Goal: Book appointment/travel/reservation

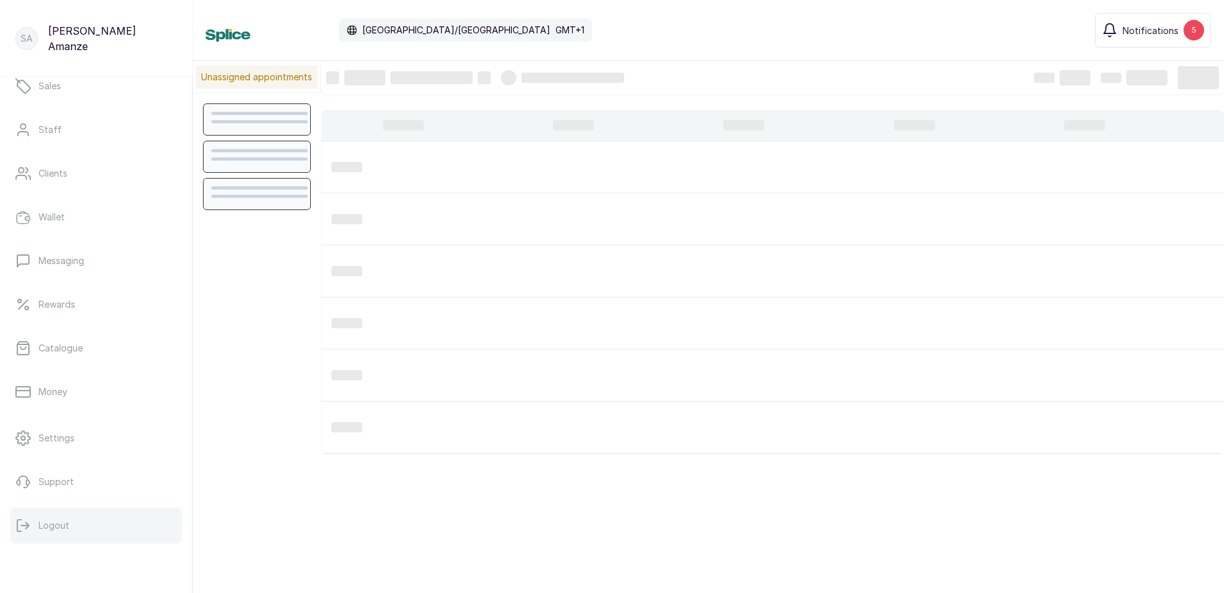
scroll to position [432, 0]
click at [51, 529] on p "Logout" at bounding box center [54, 525] width 31 height 13
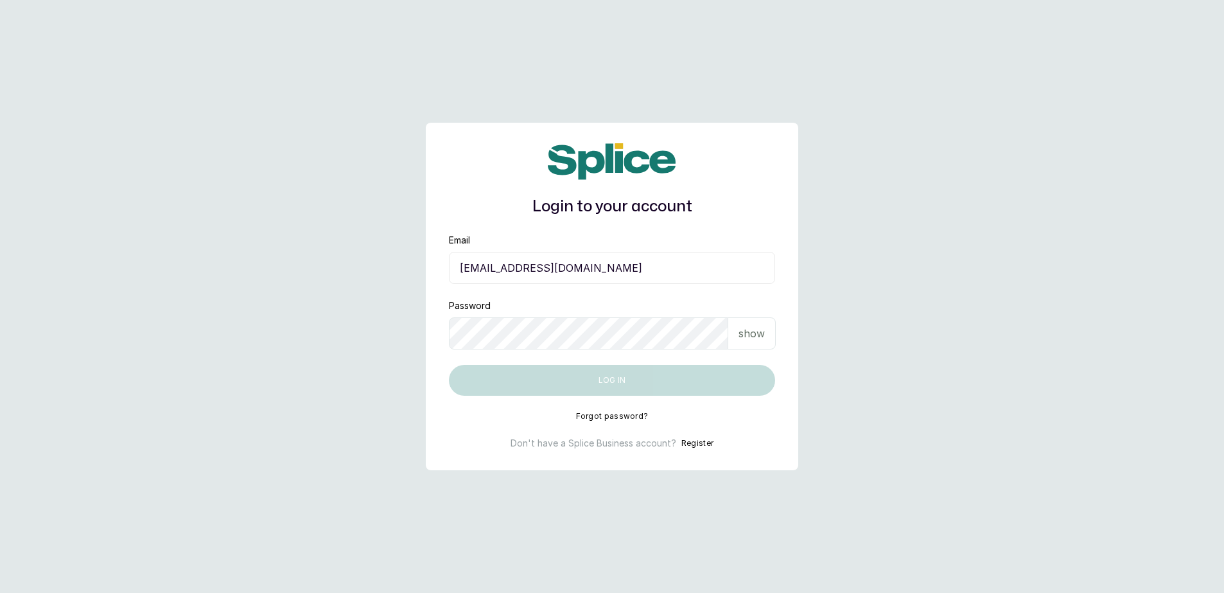
click at [735, 264] on input "sandraamanze012@gmail.com" at bounding box center [612, 268] width 326 height 32
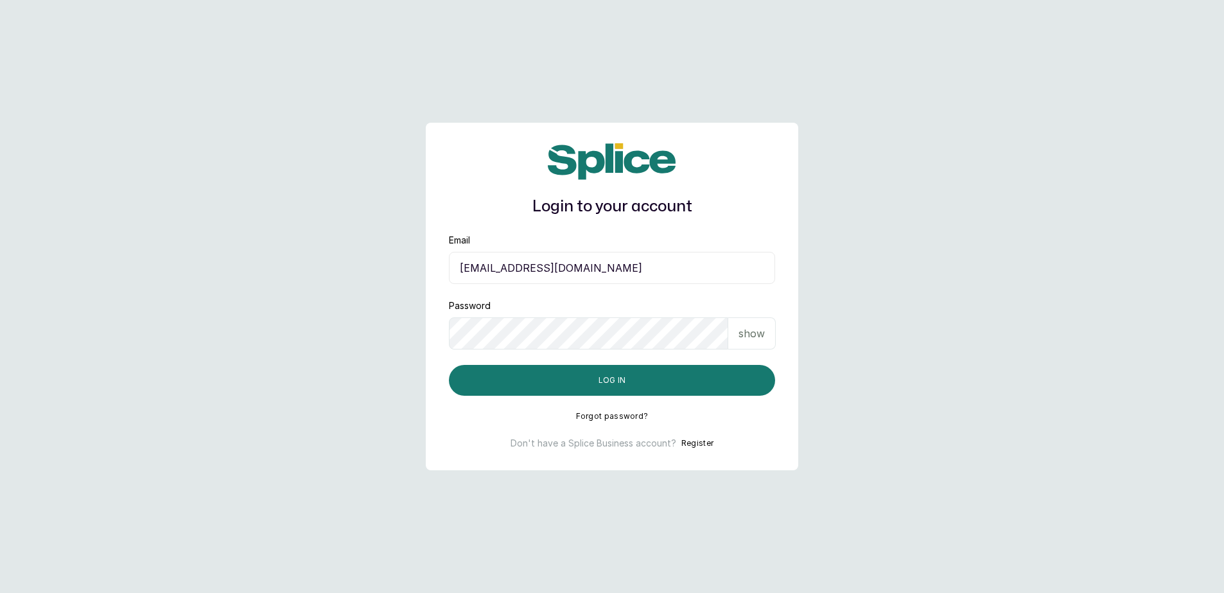
type input "blessap002@gmail.com"
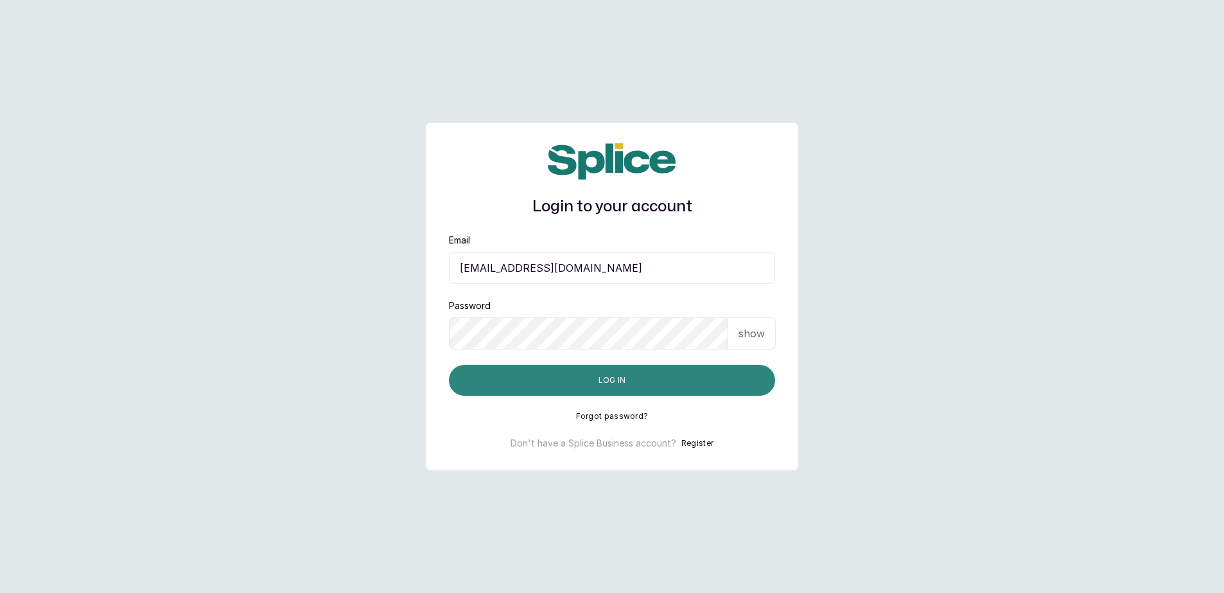
click at [687, 374] on button "Log in" at bounding box center [612, 380] width 326 height 31
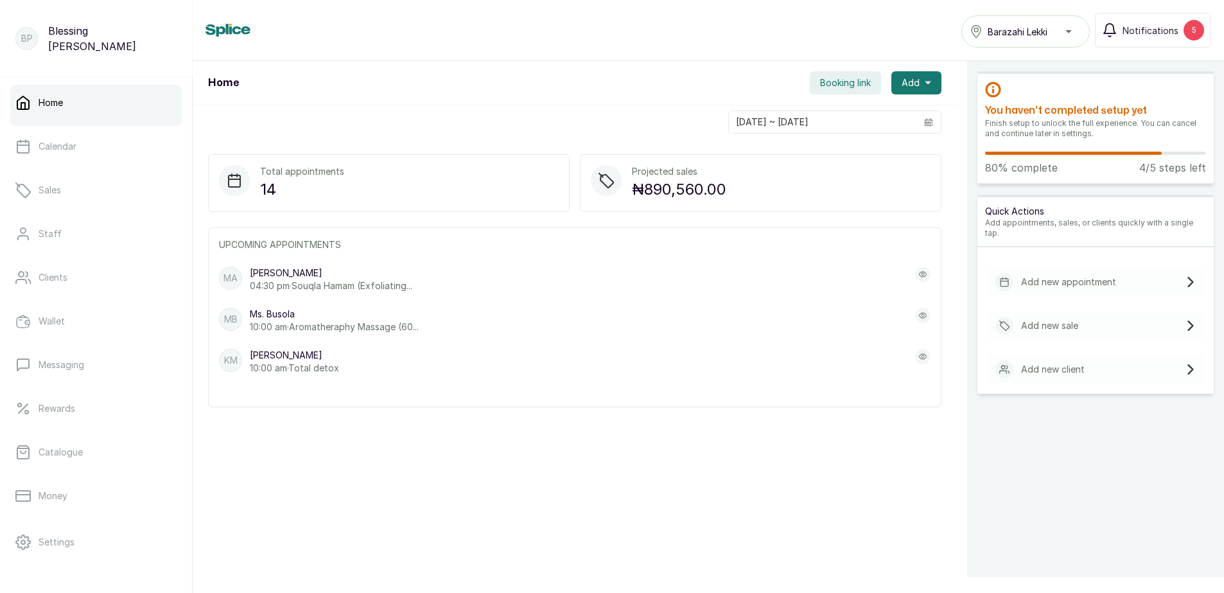
scroll to position [64, 0]
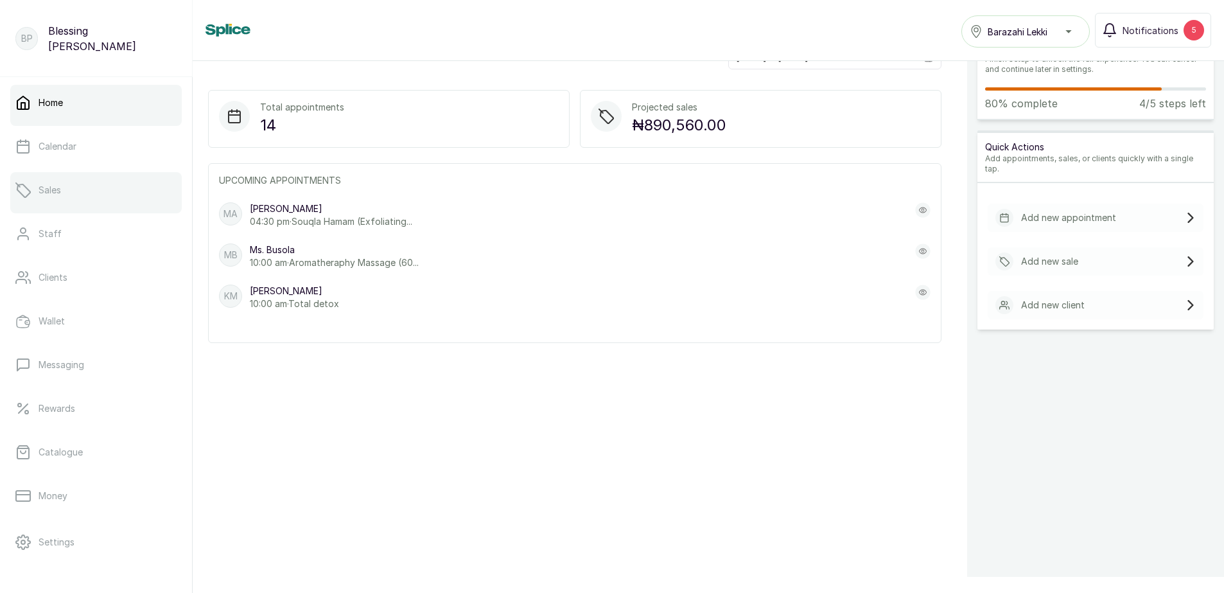
click at [85, 194] on link "Sales" at bounding box center [95, 190] width 171 height 36
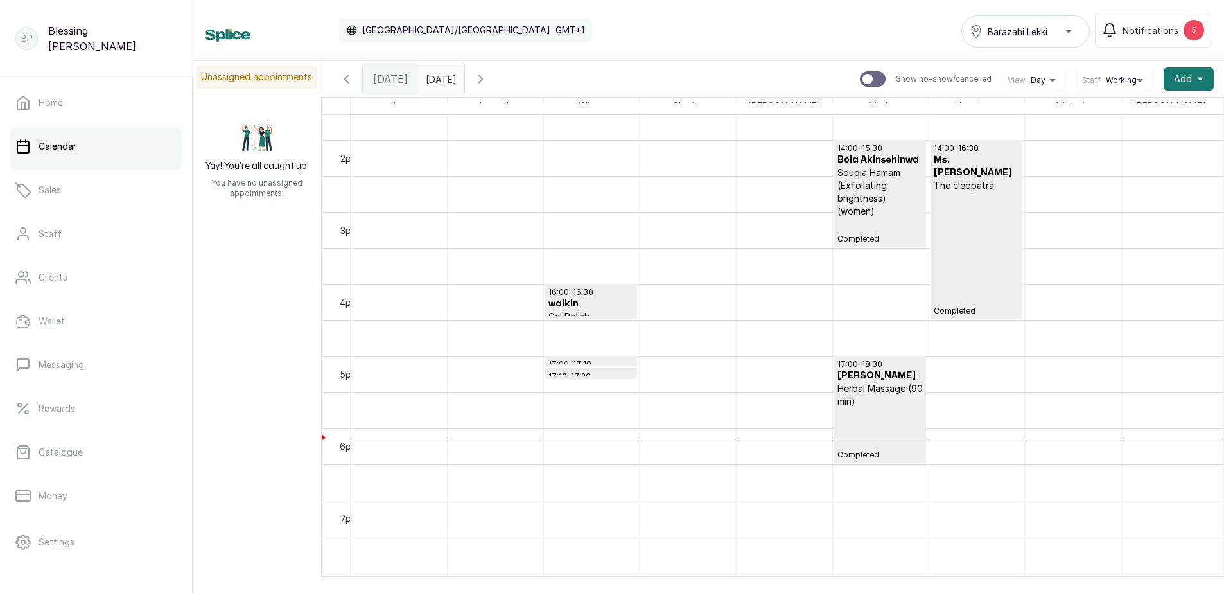
scroll to position [982, 0]
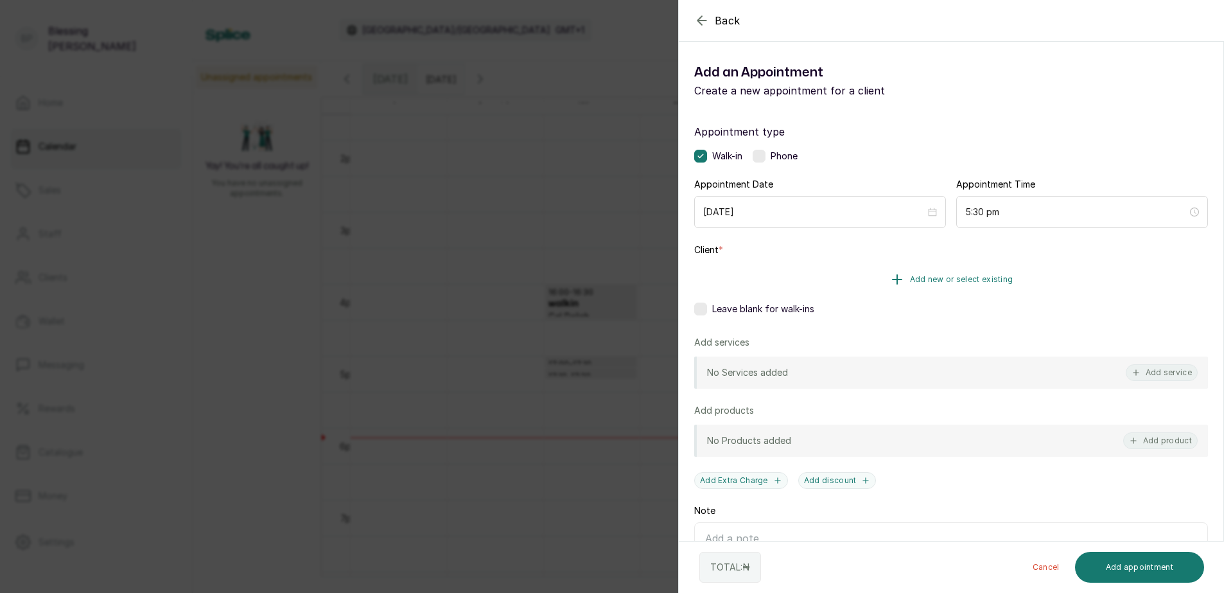
click at [941, 274] on button "Add new or select existing" at bounding box center [951, 279] width 514 height 36
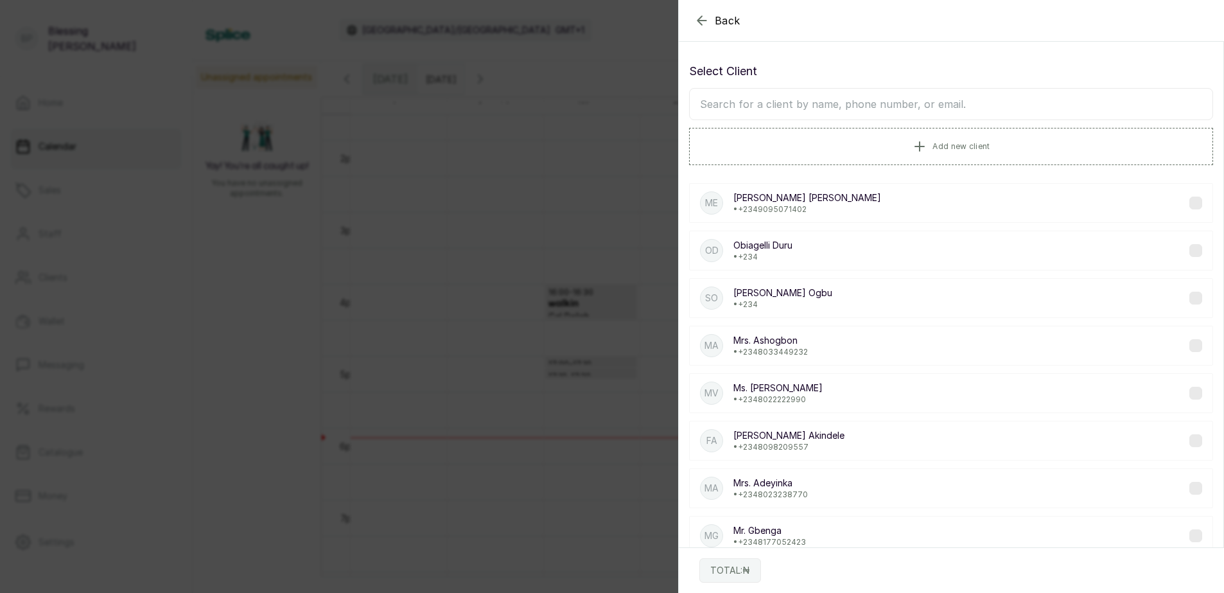
click at [781, 116] on input "text" at bounding box center [951, 104] width 524 height 32
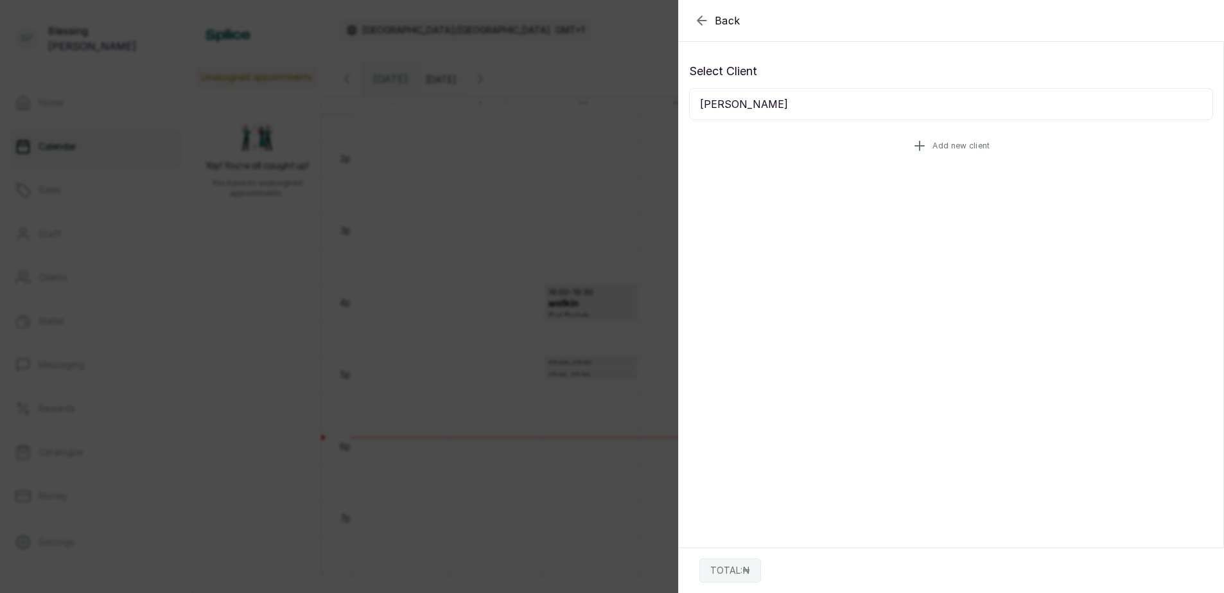
type input "SOPHIE"
click at [920, 147] on icon "button" at bounding box center [919, 145] width 15 height 15
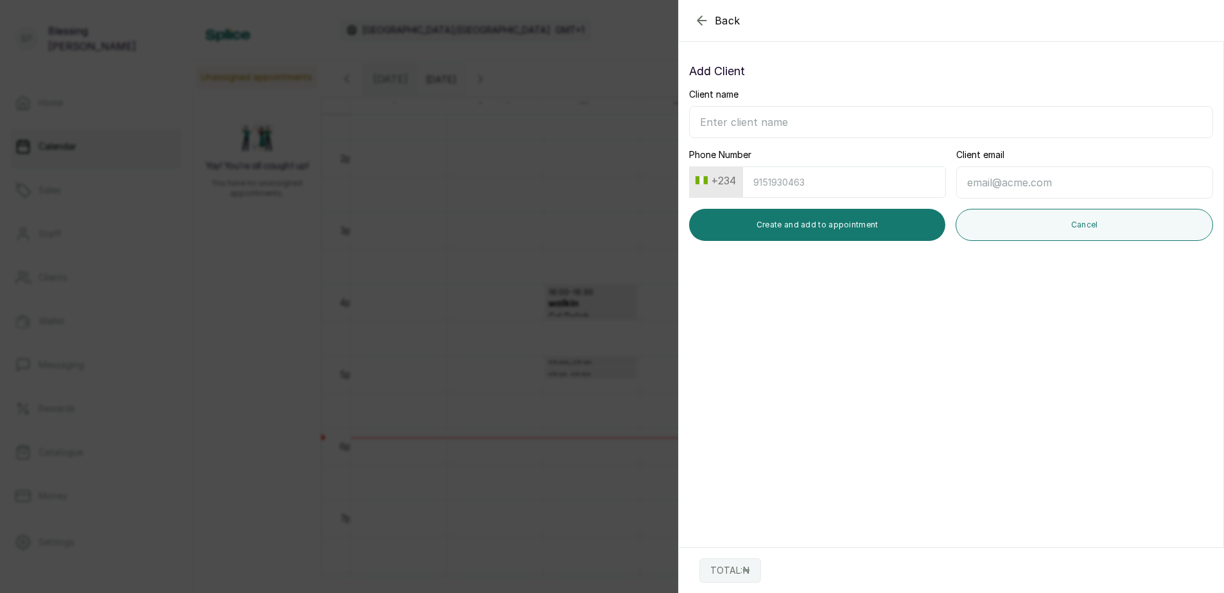
click at [725, 120] on input "Client name" at bounding box center [951, 122] width 524 height 32
type input "MS SOPHIE"
click at [766, 184] on input "Phone Number" at bounding box center [844, 181] width 204 height 31
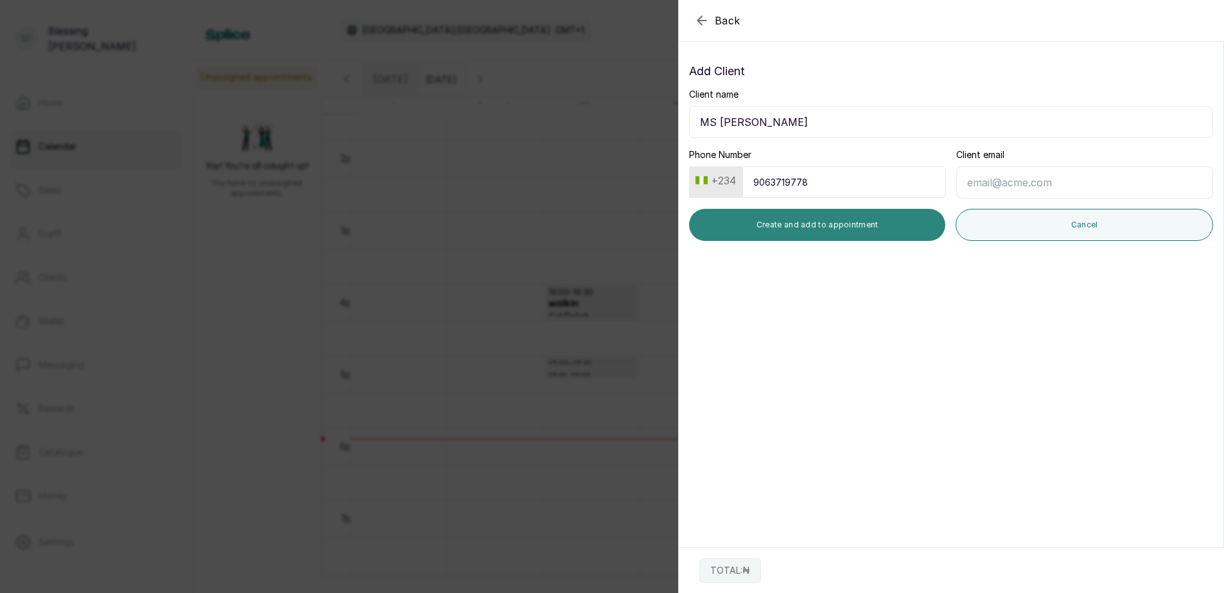
type input "9063719778"
click at [831, 225] on button "Create and add to appointment" at bounding box center [817, 225] width 256 height 32
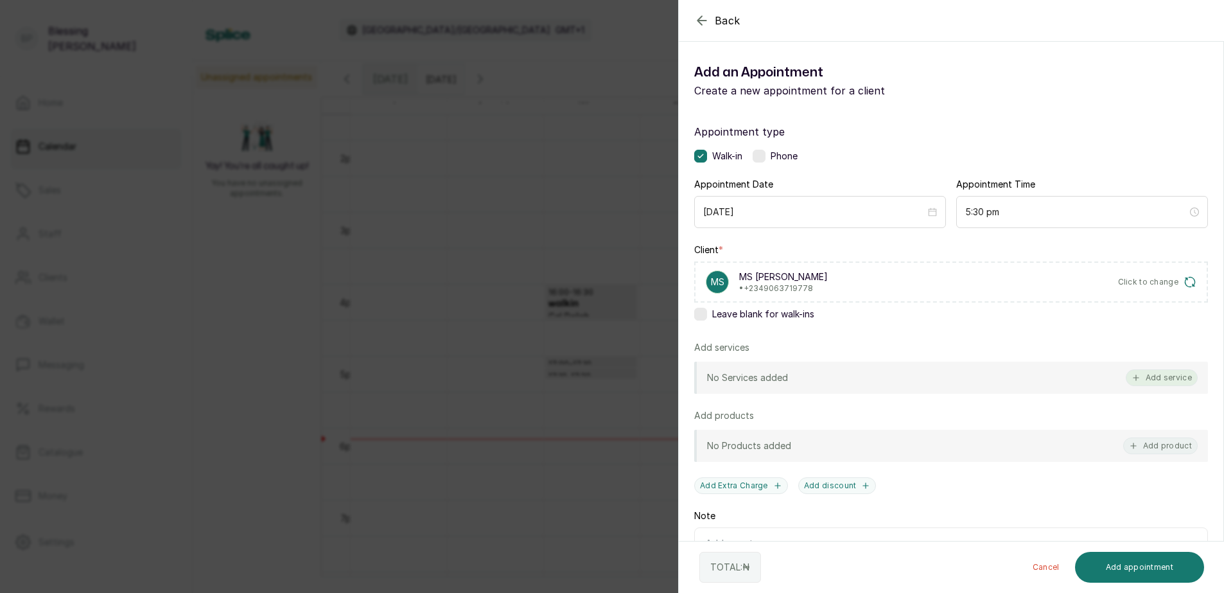
click at [1150, 378] on button "Add service" at bounding box center [1162, 377] width 72 height 17
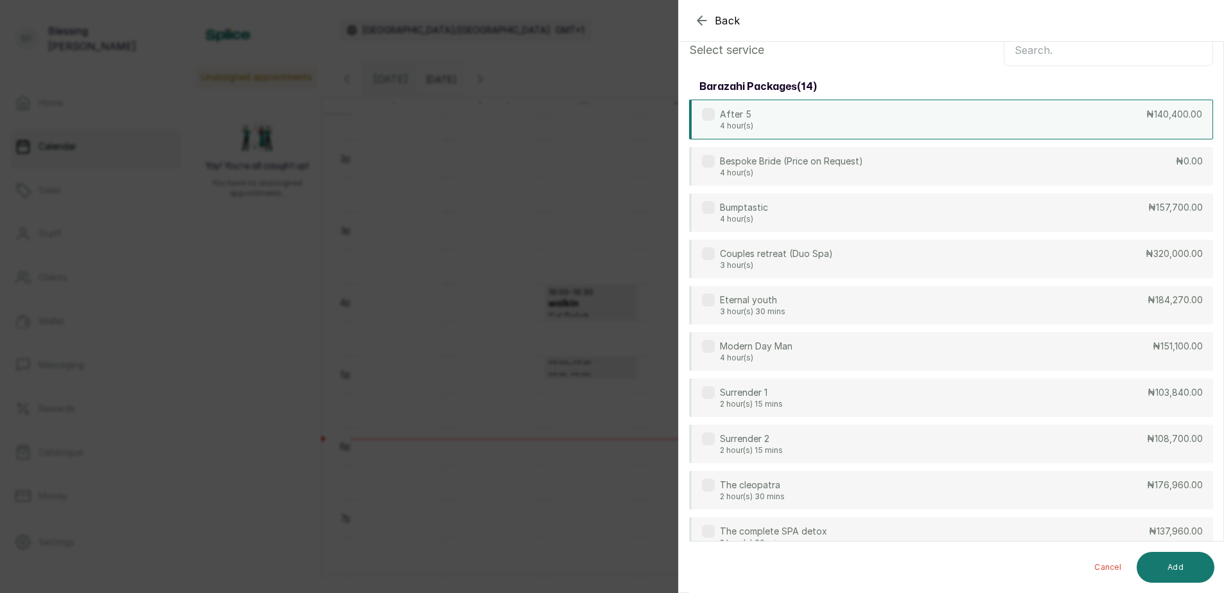
scroll to position [0, 0]
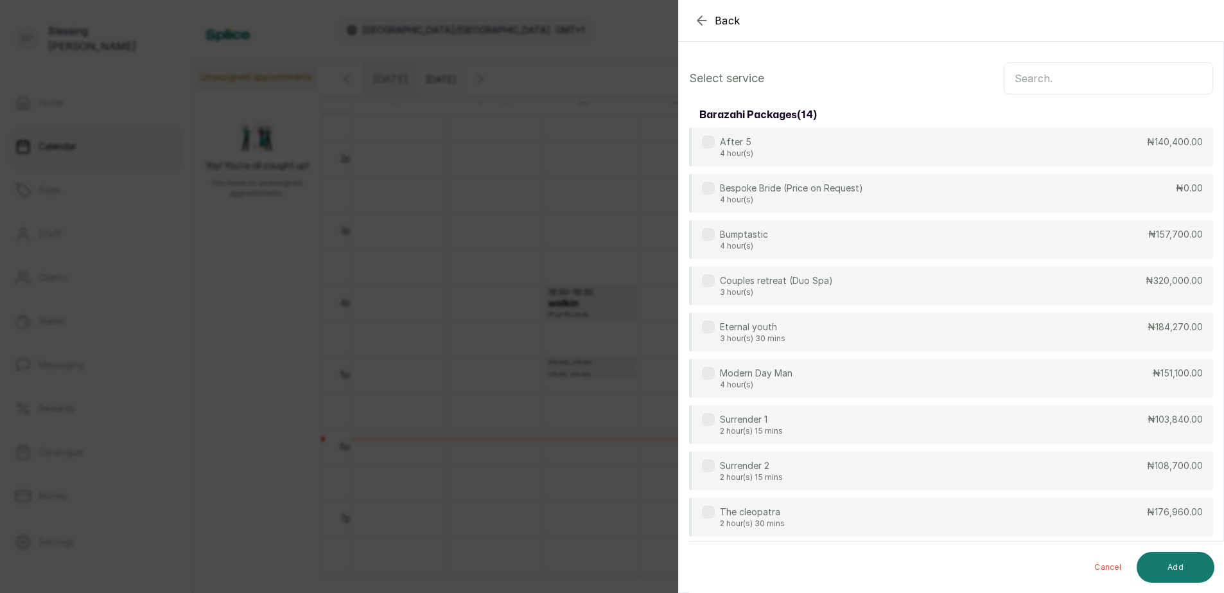
click at [1030, 78] on input "text" at bounding box center [1108, 78] width 209 height 32
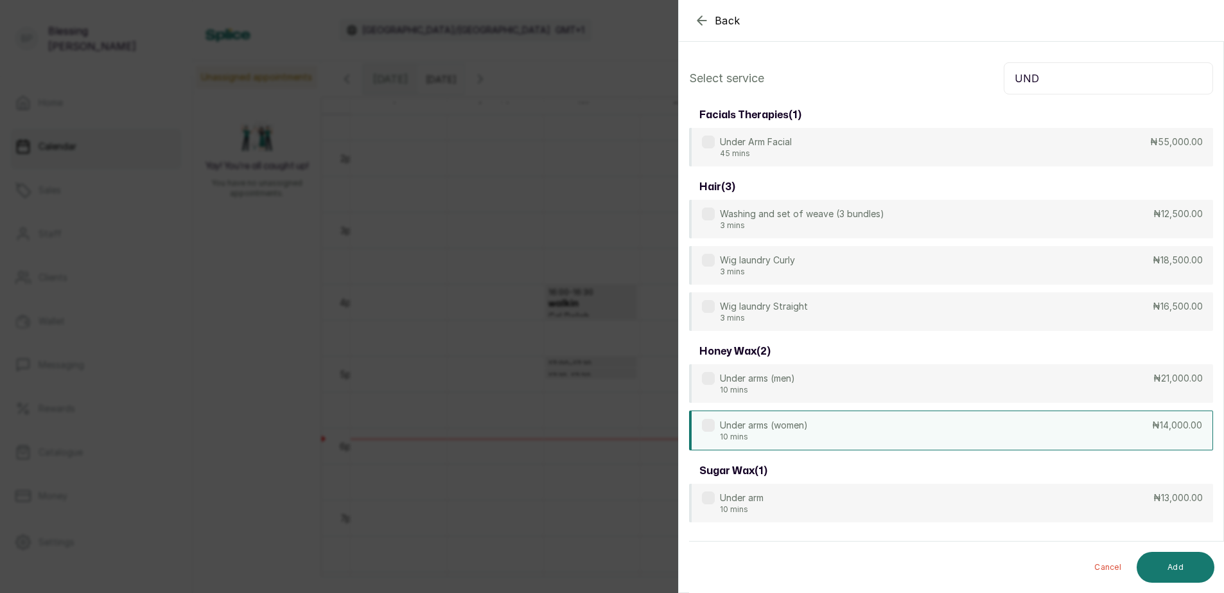
type input "UND"
click at [1137, 425] on div "Under arms (women) 10 mins ₦14,000.00" at bounding box center [951, 430] width 524 height 40
click at [1198, 564] on button "Add" at bounding box center [1176, 567] width 78 height 31
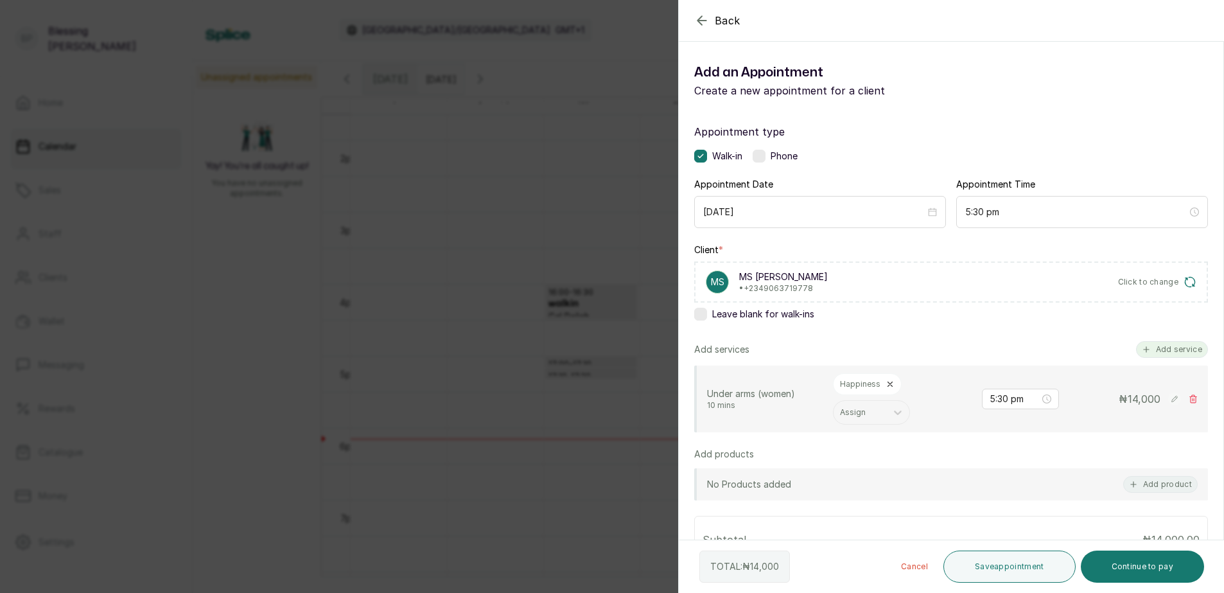
click at [1143, 353] on button "Add service" at bounding box center [1172, 349] width 72 height 17
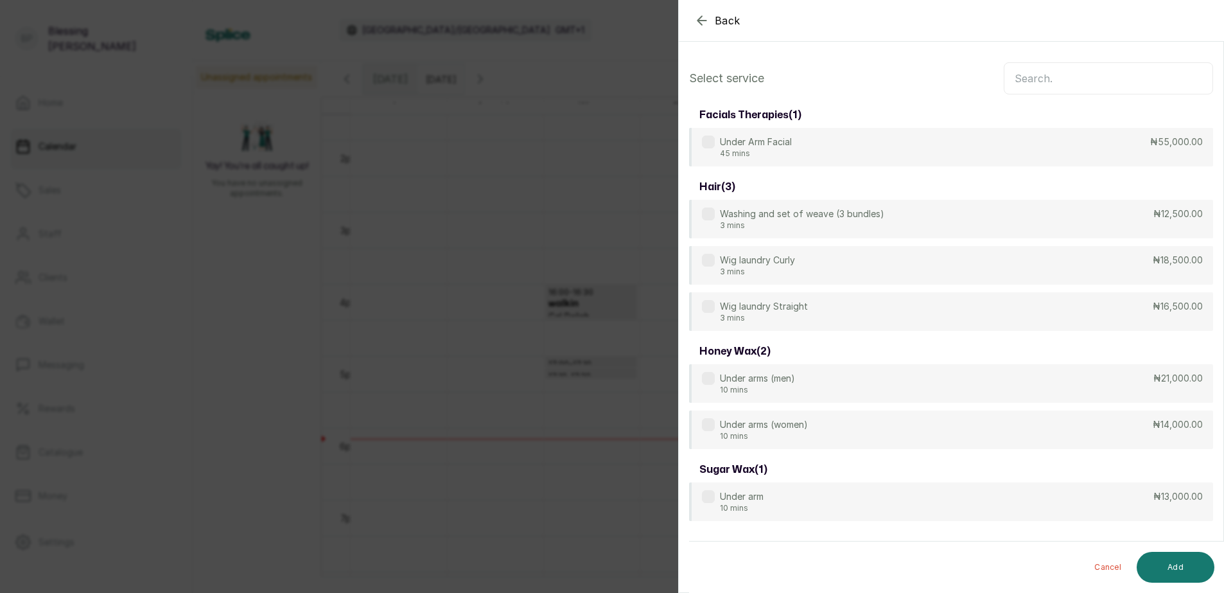
click at [1031, 83] on input "text" at bounding box center [1108, 78] width 209 height 32
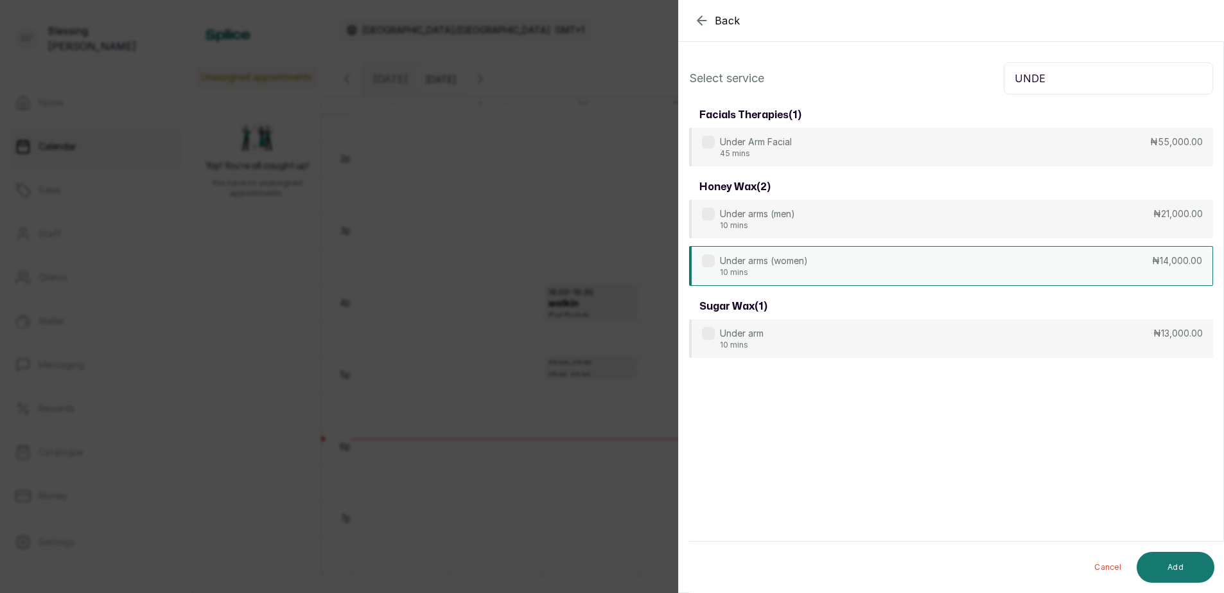
type input "UNDE"
click at [1137, 261] on div "Under arms (women) 10 mins ₦14,000.00" at bounding box center [951, 266] width 524 height 40
click at [1175, 561] on button "Add" at bounding box center [1176, 567] width 78 height 31
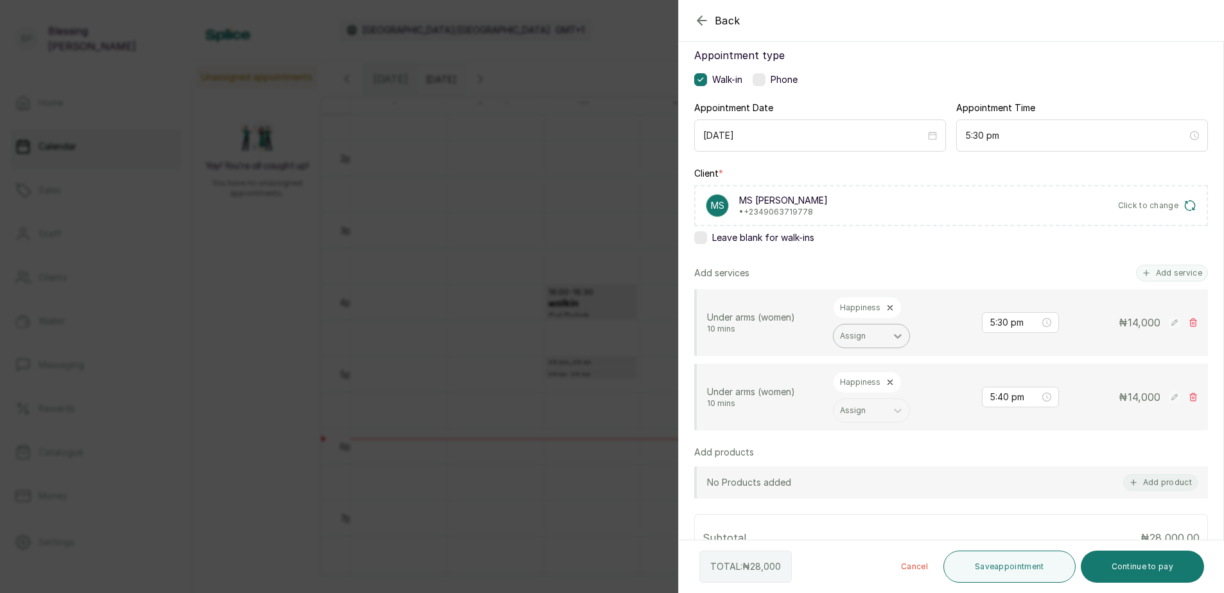
scroll to position [128, 0]
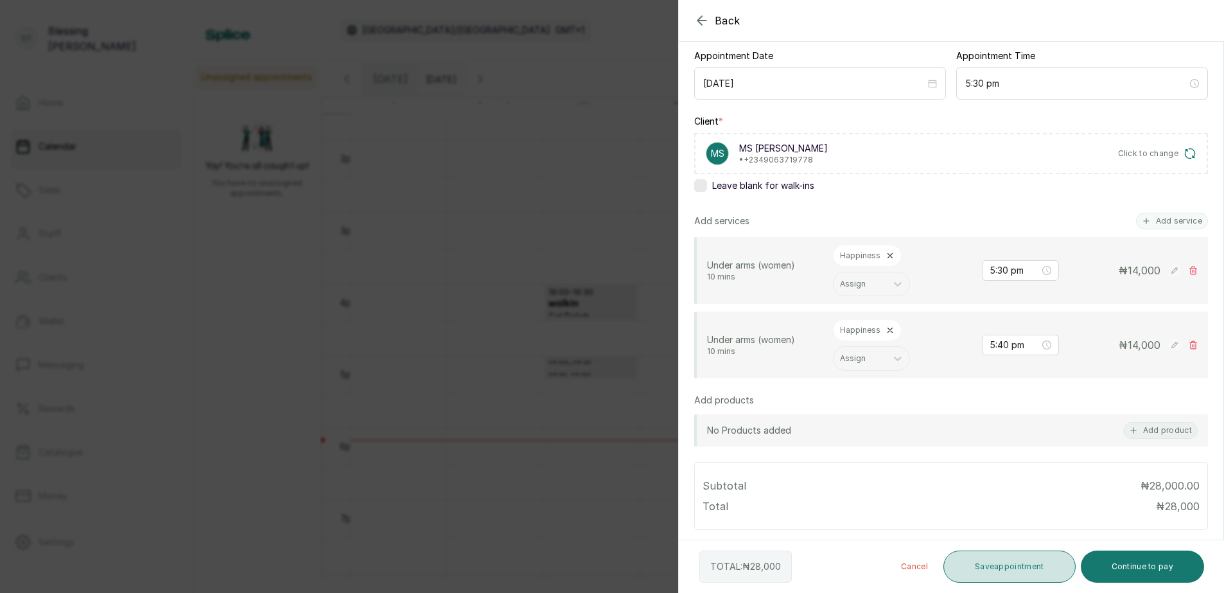
click at [1009, 564] on button "Save appointment" at bounding box center [1009, 566] width 132 height 32
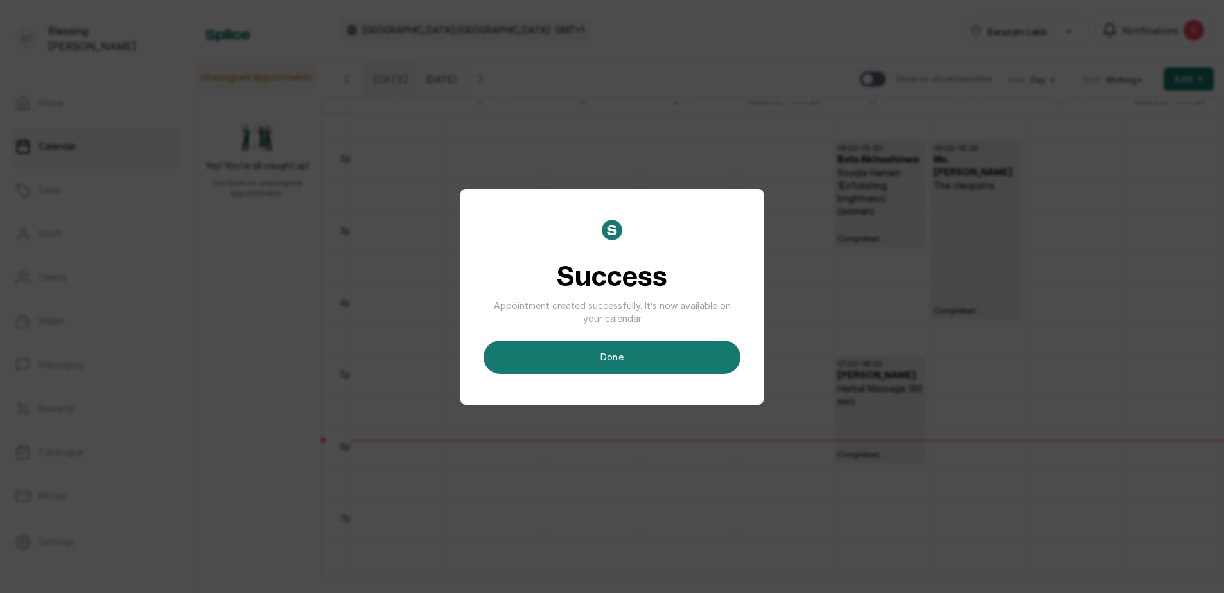
drag, startPoint x: 637, startPoint y: 360, endPoint x: 1157, endPoint y: 283, distance: 525.9
click at [638, 361] on button "done" at bounding box center [612, 356] width 257 height 33
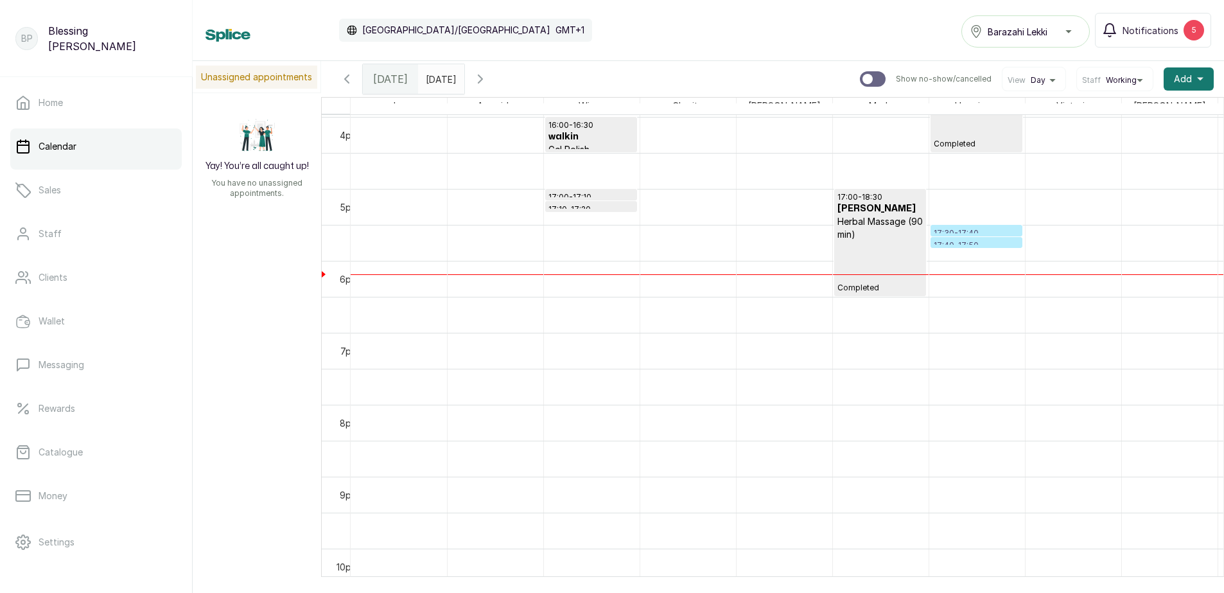
scroll to position [1175, 0]
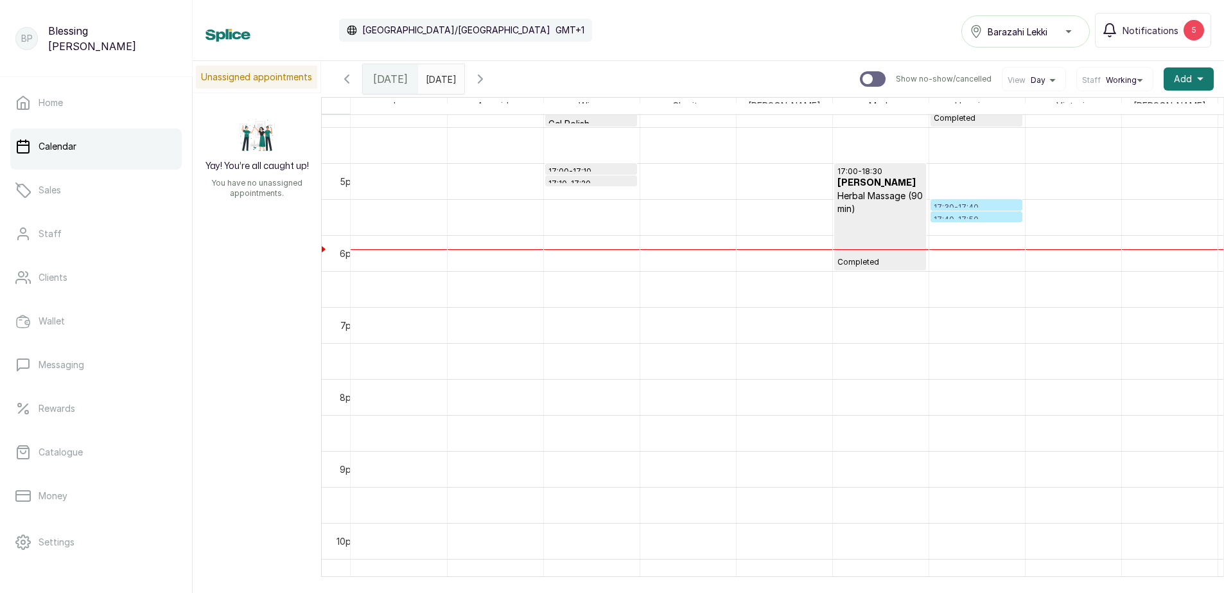
click at [981, 206] on p "17:30 - 17:40" at bounding box center [976, 207] width 85 height 10
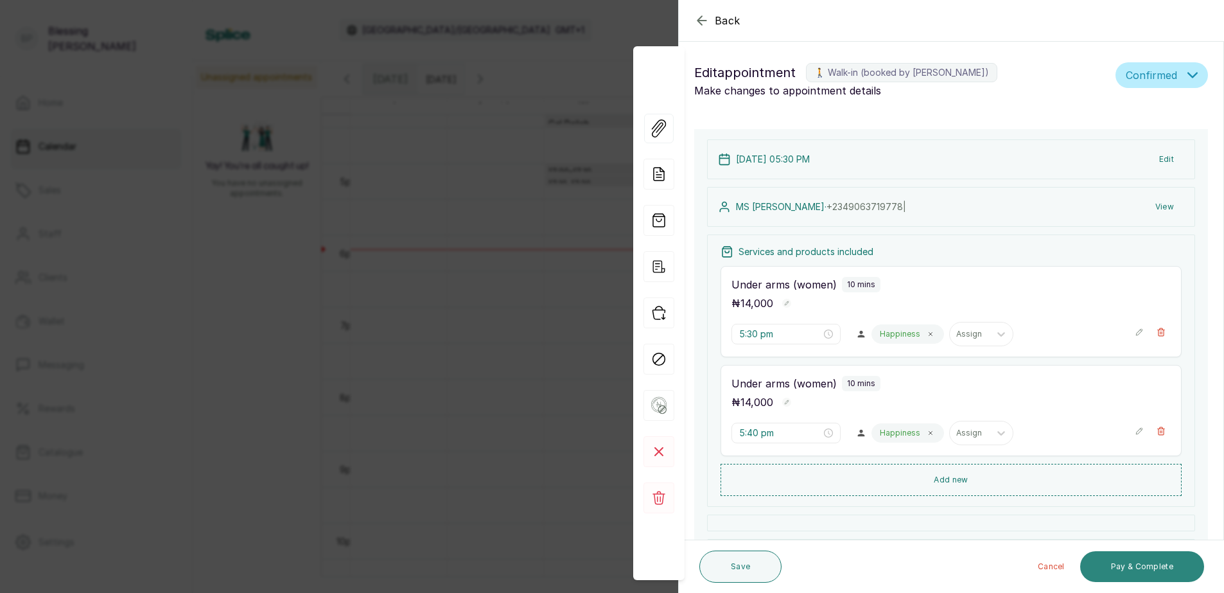
click at [1130, 565] on button "Pay & Complete" at bounding box center [1142, 566] width 124 height 31
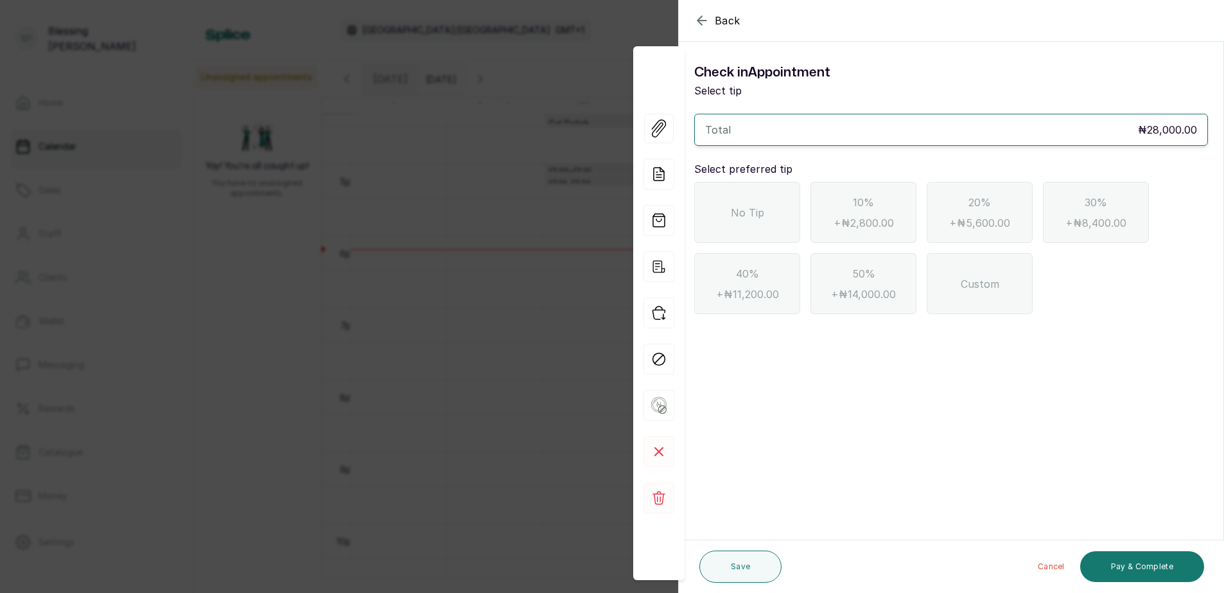
click at [753, 197] on div "No Tip" at bounding box center [747, 212] width 106 height 61
click at [1129, 568] on button "Pay & Complete" at bounding box center [1142, 566] width 124 height 31
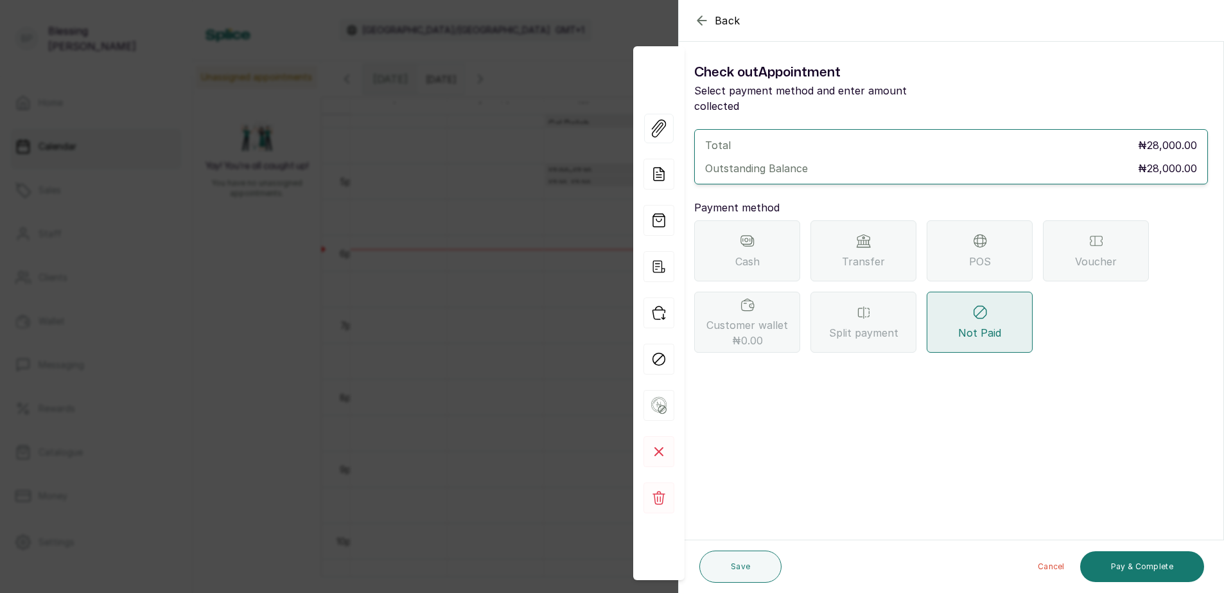
click at [744, 237] on icon at bounding box center [747, 241] width 11 height 8
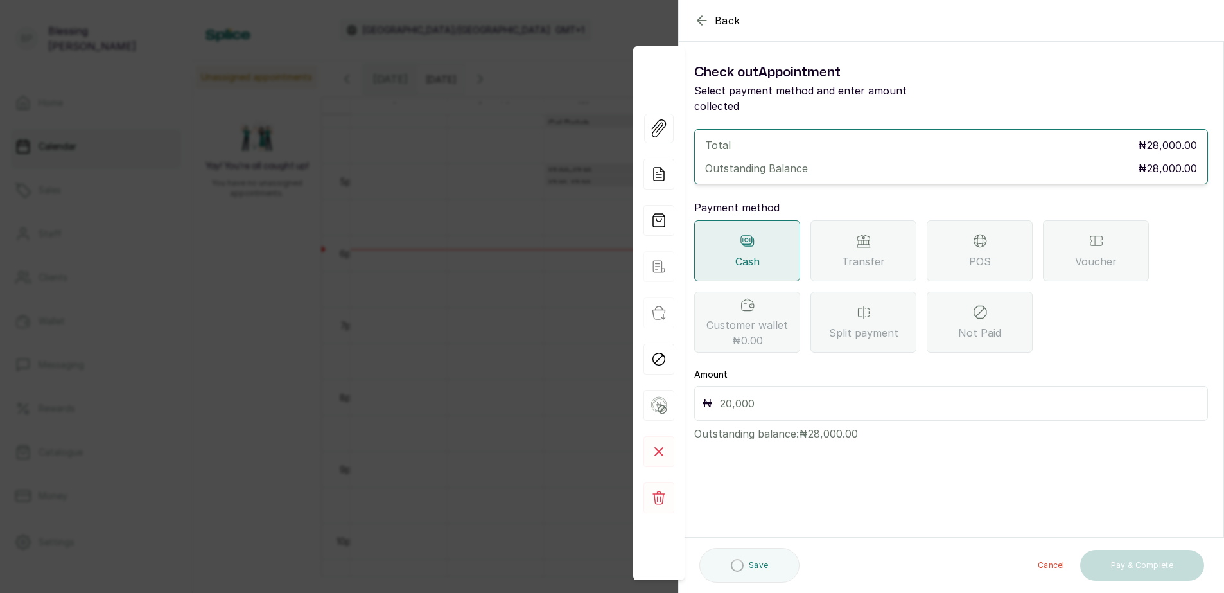
click at [744, 237] on icon at bounding box center [747, 241] width 11 height 8
click at [875, 254] on span "Transfer" at bounding box center [863, 261] width 43 height 15
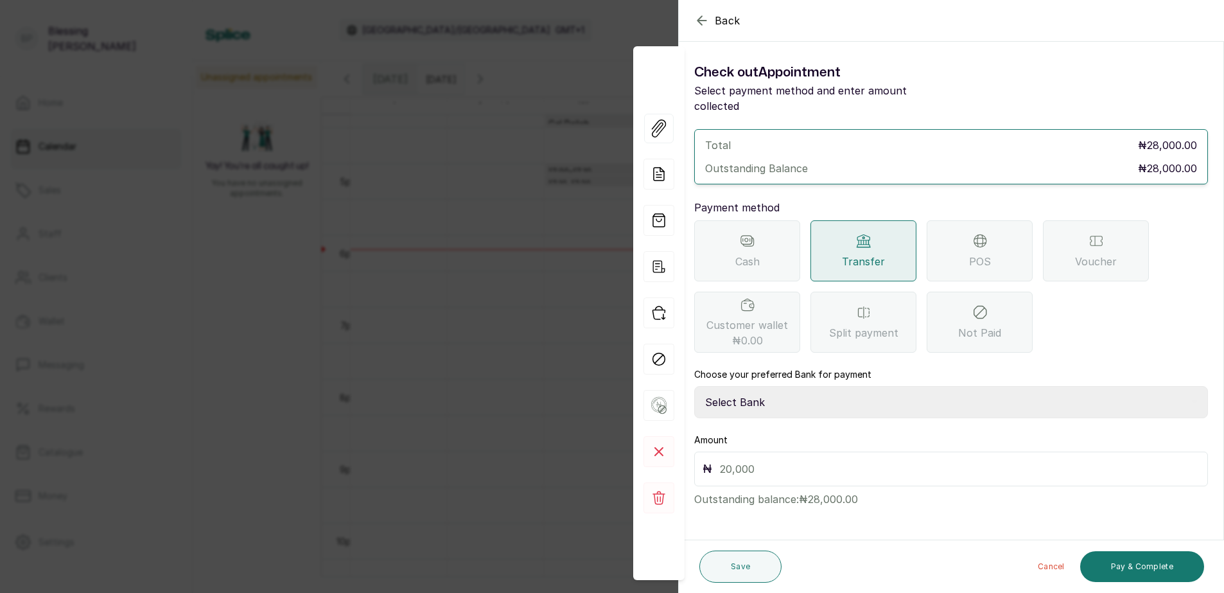
click at [765, 388] on select "Select Bank BARAZAHI LIMITED Access Bank TRACTION/TR BARAZAHI Paystack-Titan Ba…" at bounding box center [951, 402] width 514 height 32
select select "3da602f6-cb5f-407a-81f6-dc86d0307638"
click at [694, 386] on select "Select Bank BARAZAHI LIMITED Access Bank TRACTION/TR BARAZAHI Paystack-Titan Ba…" at bounding box center [951, 402] width 514 height 32
click at [738, 461] on input "text" at bounding box center [960, 469] width 480 height 18
type input "28,000"
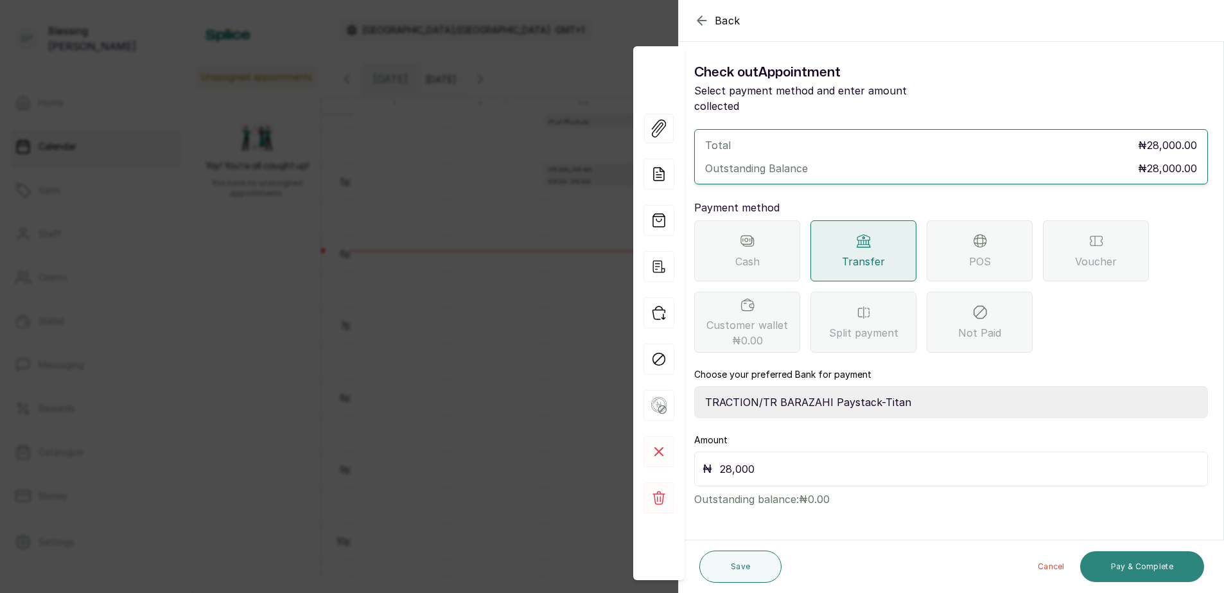
click at [1139, 570] on button "Pay & Complete" at bounding box center [1142, 566] width 124 height 31
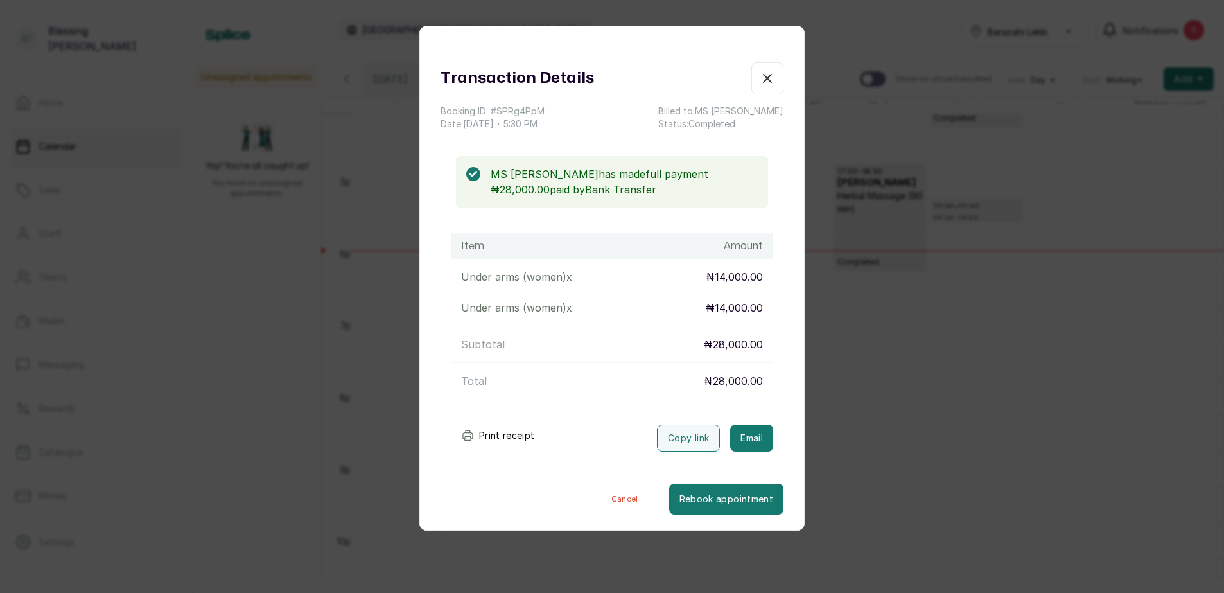
click at [485, 432] on button "Print receipt" at bounding box center [498, 436] width 94 height 26
click at [760, 82] on icon "button" at bounding box center [767, 78] width 15 height 15
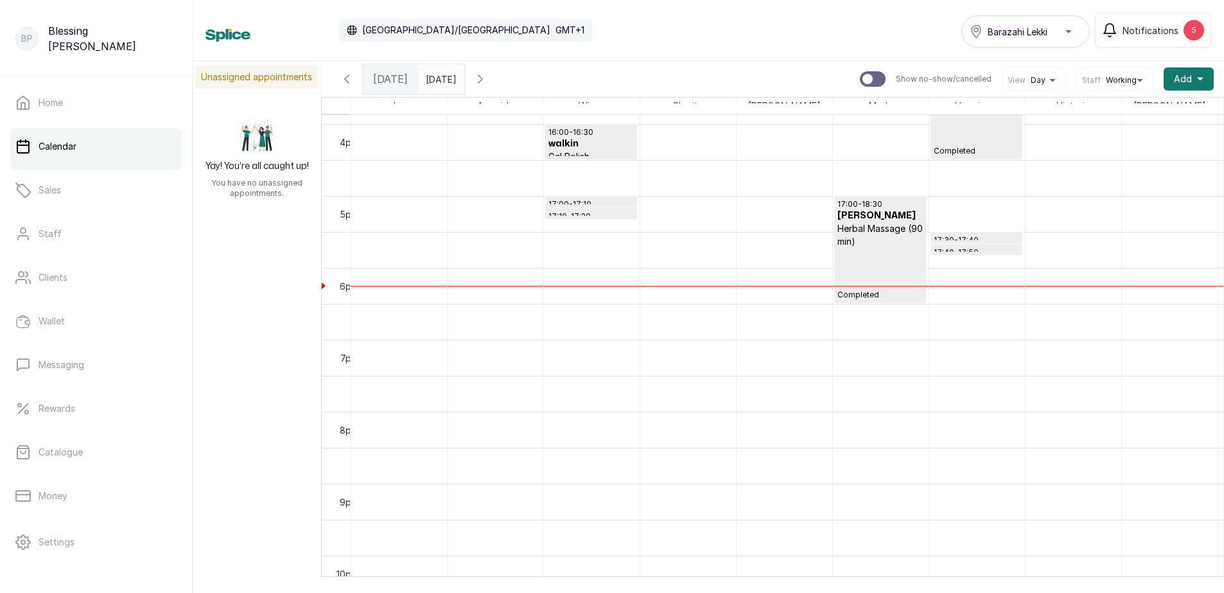
scroll to position [1110, 0]
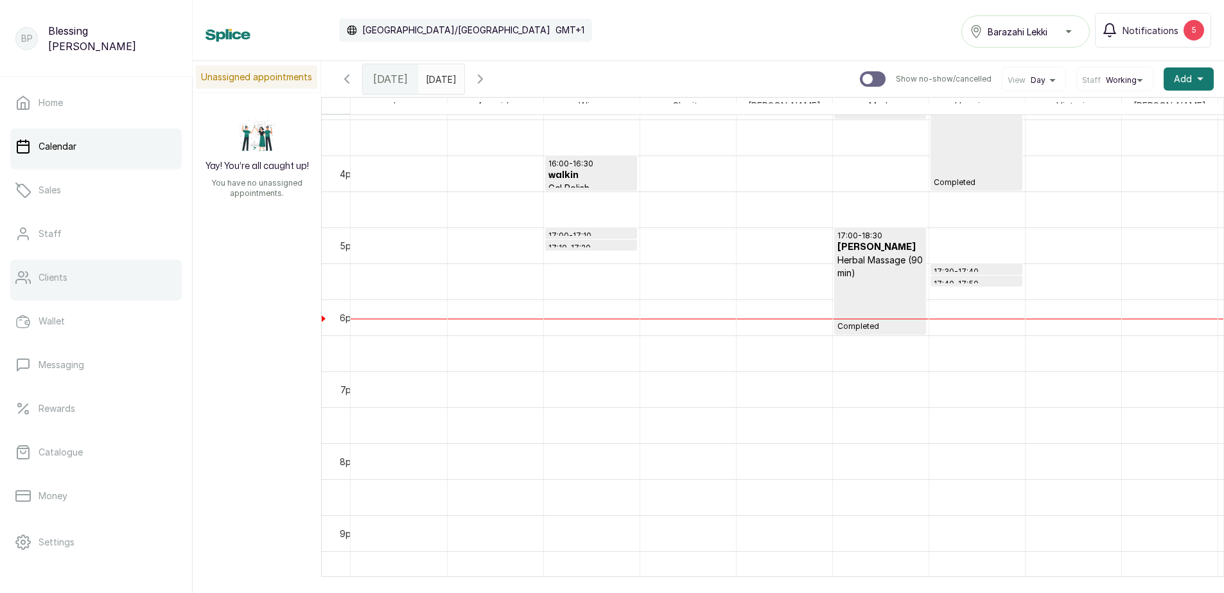
click at [86, 278] on link "Clients" at bounding box center [95, 277] width 171 height 36
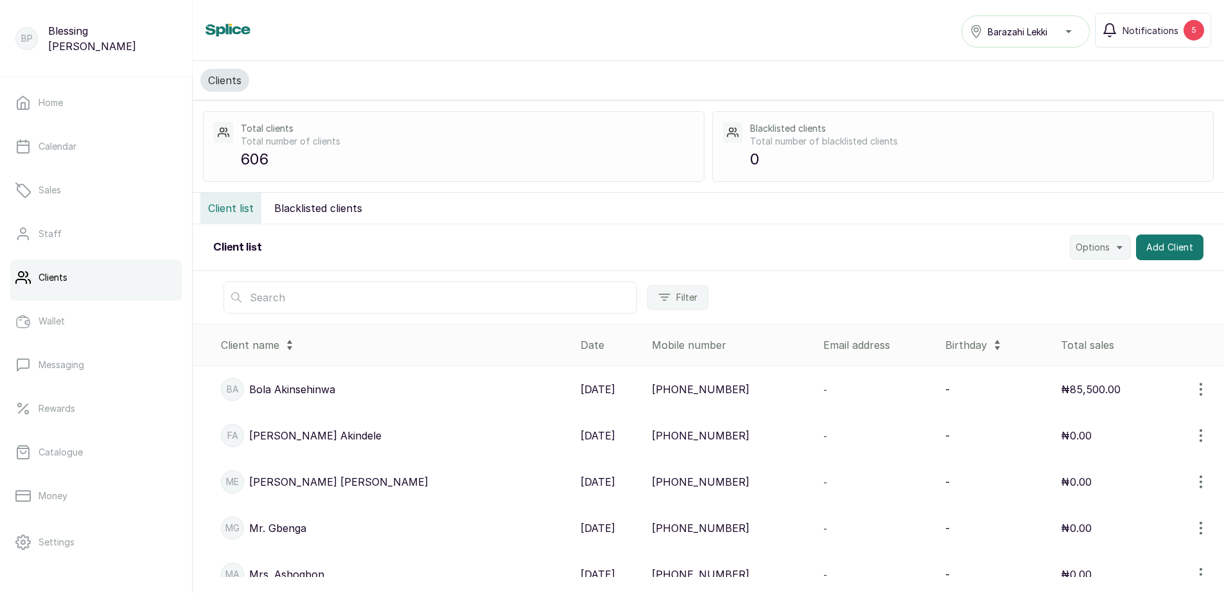
click at [294, 285] on input "text" at bounding box center [431, 297] width 414 height 32
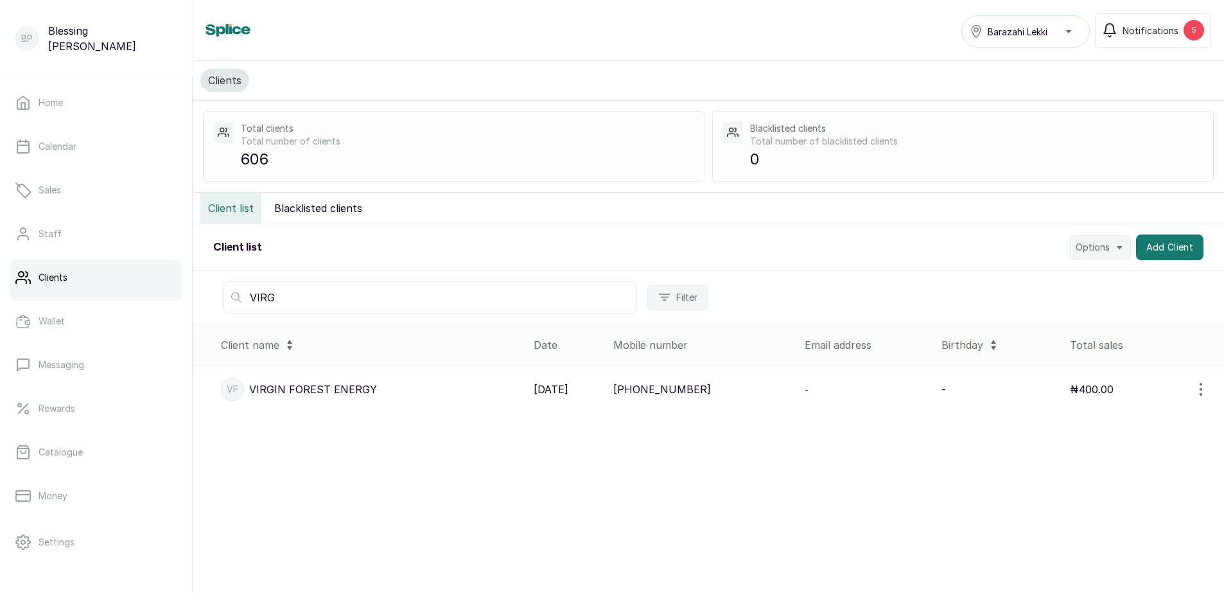
type input "VIRG"
click at [1080, 392] on p "₦400.00" at bounding box center [1092, 389] width 44 height 15
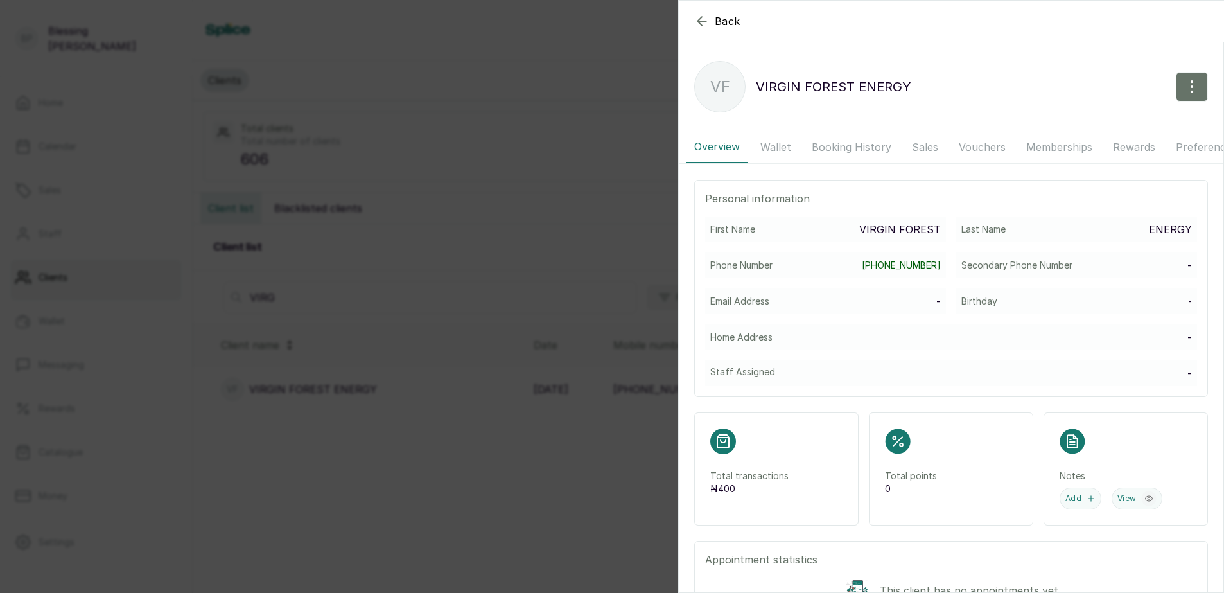
click at [764, 147] on button "Wallet" at bounding box center [776, 147] width 46 height 32
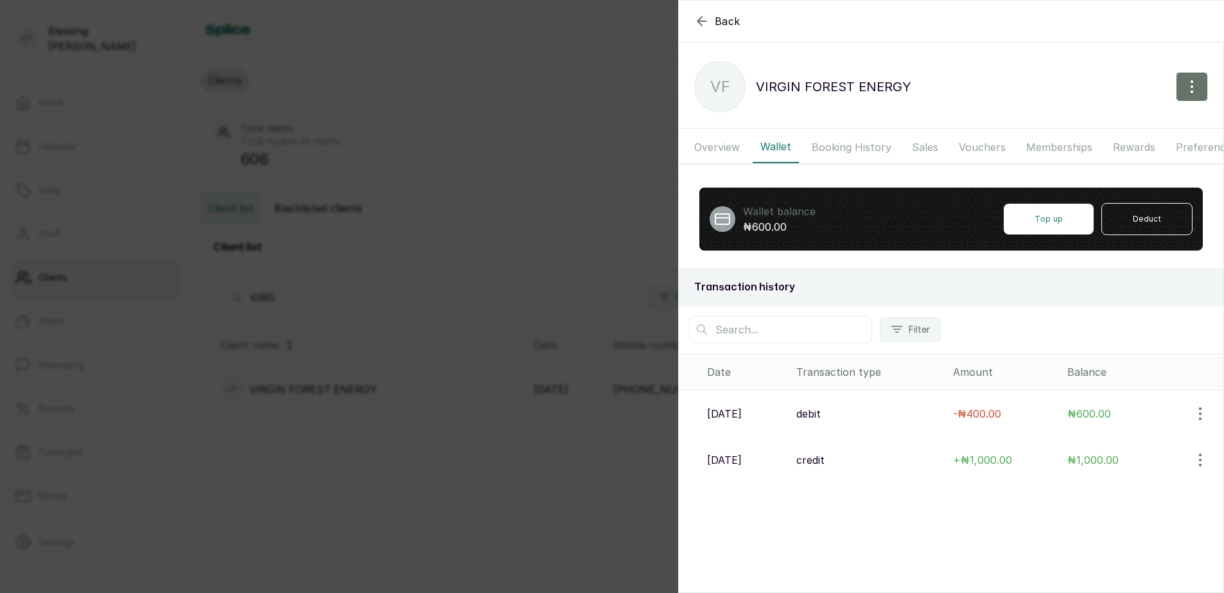
click at [444, 274] on div "Back VIRGIN FOREST ENERGY VF VIRGIN FOREST ENERGY Overview Wallet Booking Histo…" at bounding box center [612, 296] width 1224 height 593
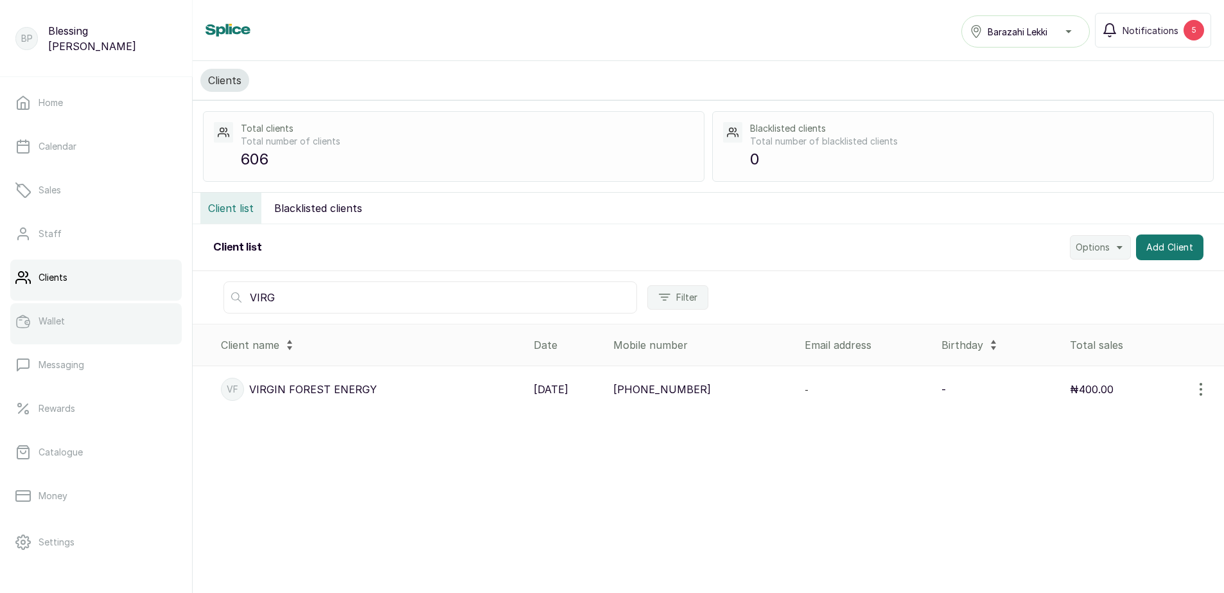
click at [83, 329] on link "Wallet" at bounding box center [95, 321] width 171 height 36
